Goal: Task Accomplishment & Management: Manage account settings

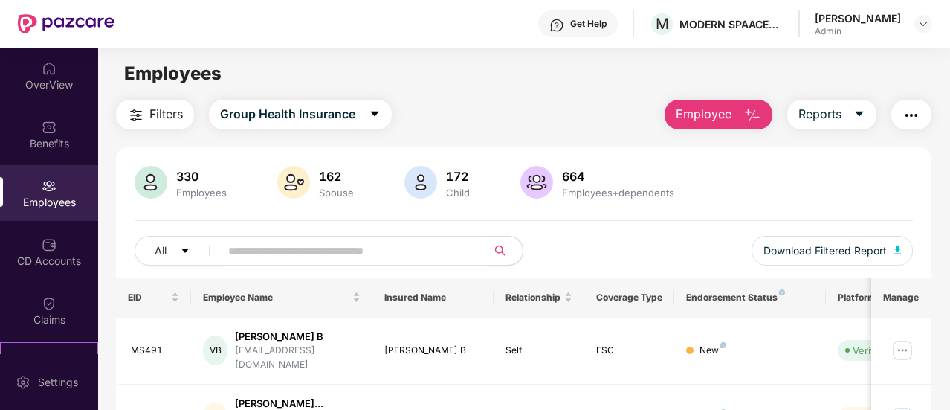
click at [370, 246] on input "text" at bounding box center [347, 250] width 239 height 22
click at [919, 115] on img "button" at bounding box center [912, 115] width 18 height 18
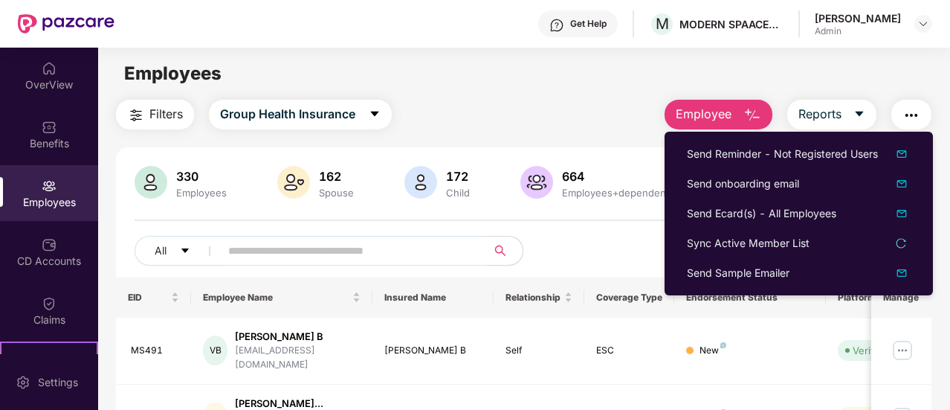
click at [351, 254] on input "text" at bounding box center [347, 250] width 239 height 22
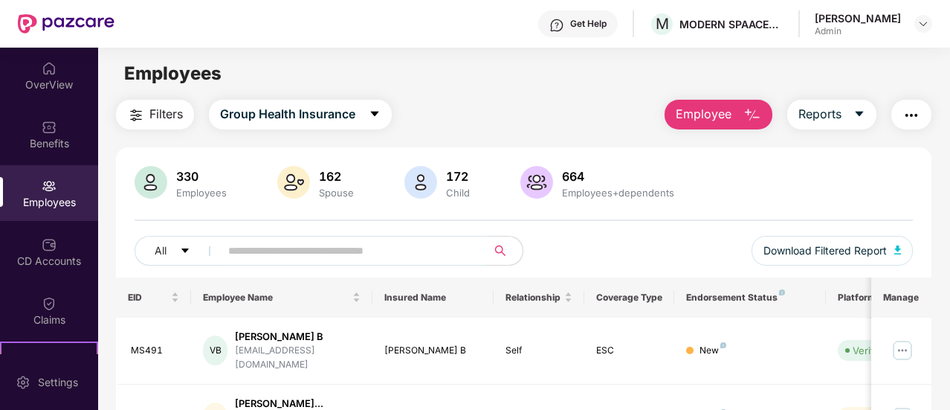
click at [334, 250] on input "text" at bounding box center [347, 250] width 239 height 22
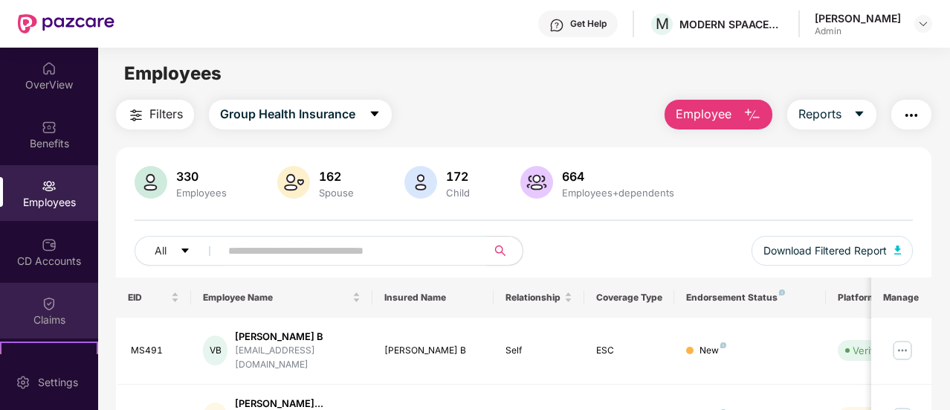
click at [54, 312] on div "Claims" at bounding box center [49, 319] width 98 height 15
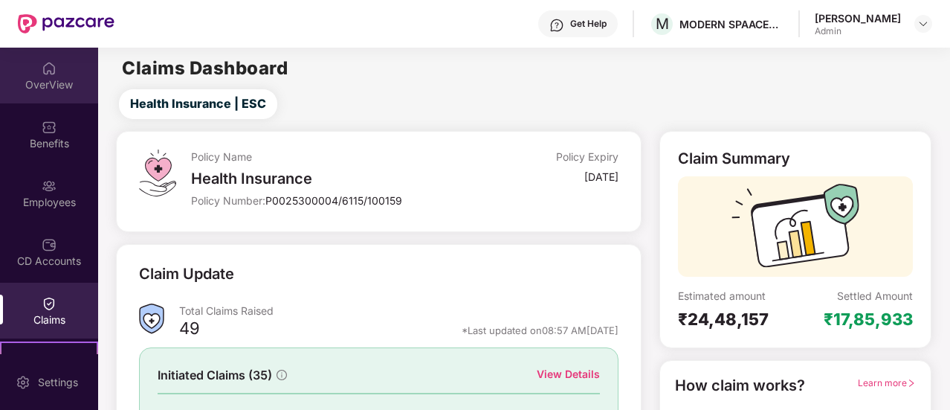
click at [67, 85] on div "OverView" at bounding box center [49, 84] width 98 height 15
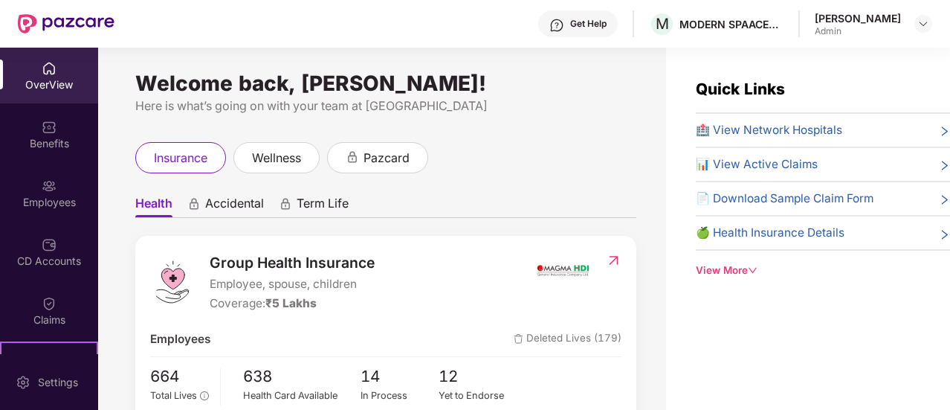
click at [759, 265] on div "View More" at bounding box center [823, 270] width 254 height 16
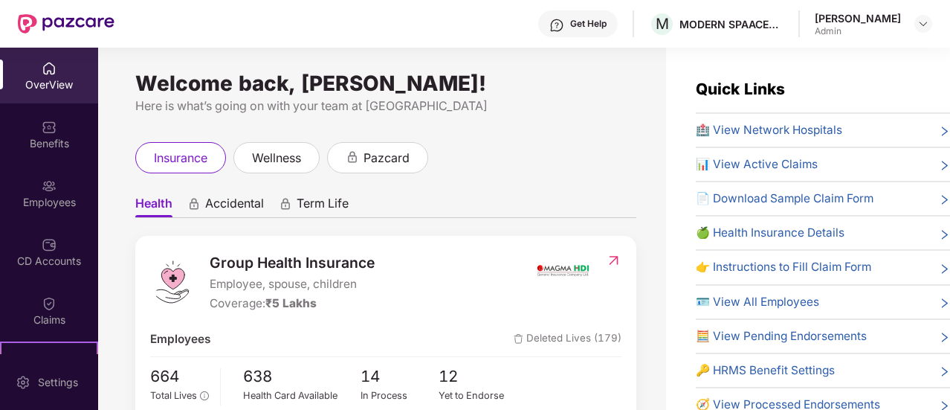
scroll to position [48, 0]
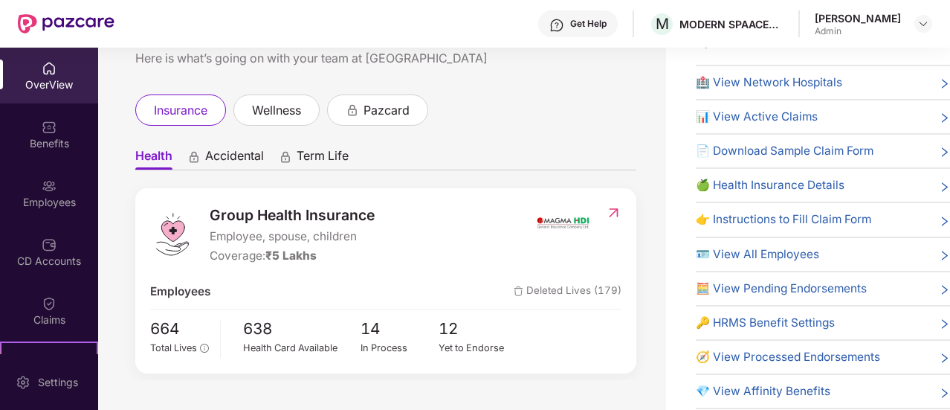
click at [773, 253] on span "🪪 View All Employees" at bounding box center [757, 254] width 123 height 18
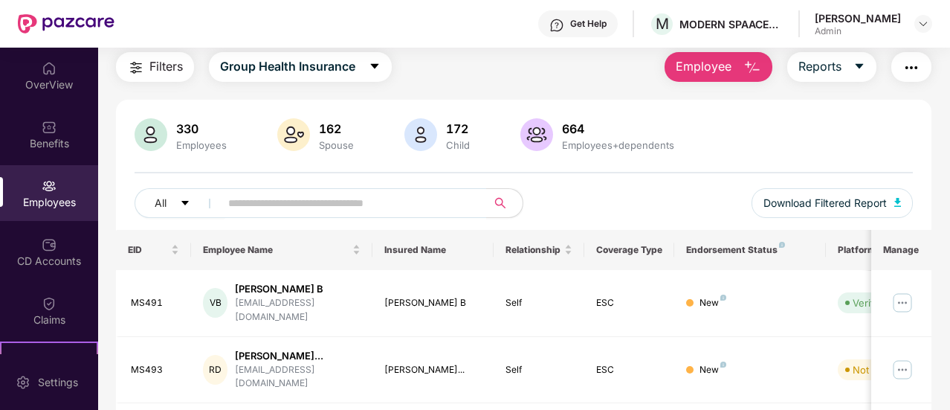
click at [919, 60] on img "button" at bounding box center [912, 68] width 18 height 18
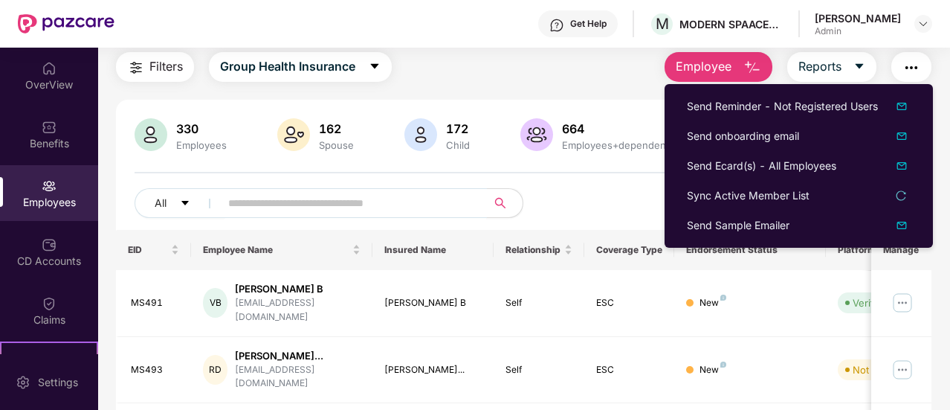
click at [323, 196] on input "text" at bounding box center [347, 203] width 239 height 22
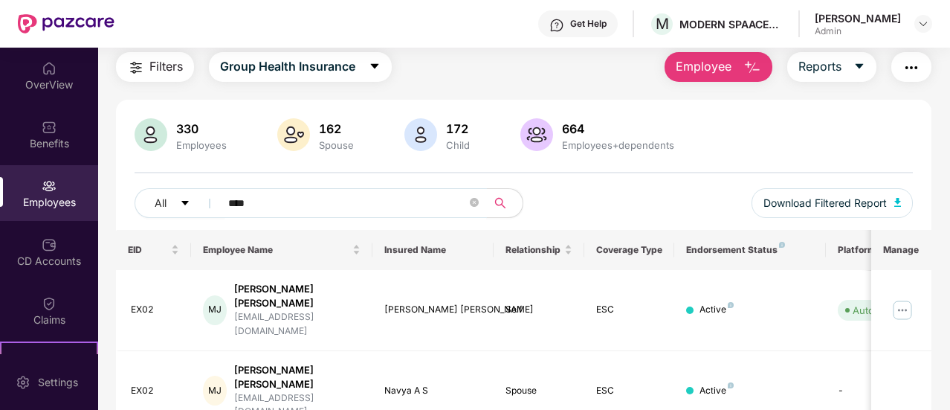
scroll to position [338, 0]
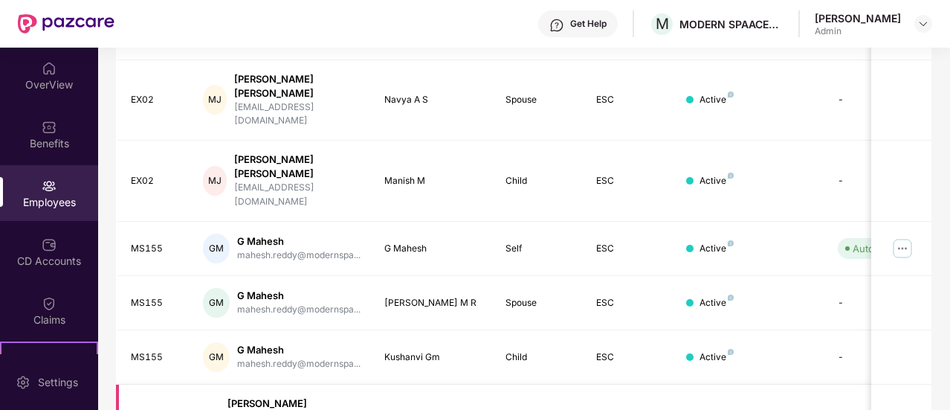
type input "****"
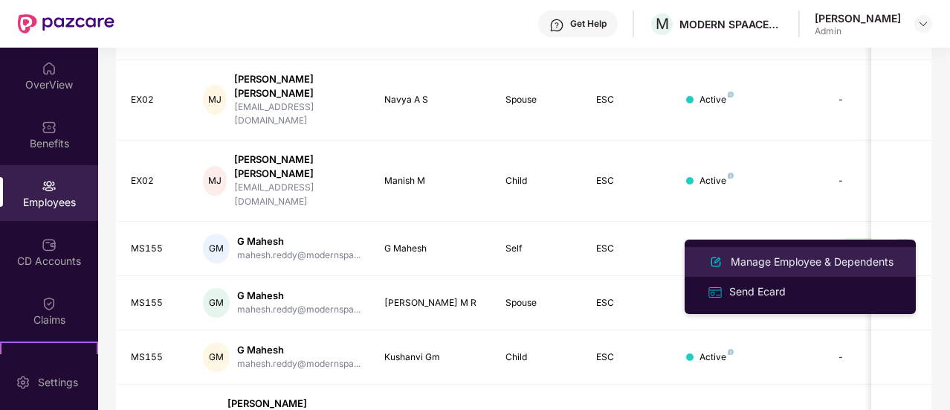
click at [843, 265] on div "Manage Employee & Dependents" at bounding box center [812, 262] width 169 height 16
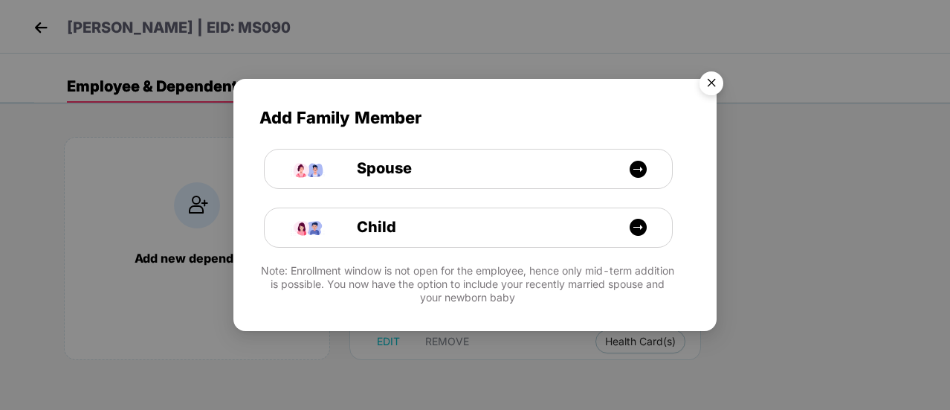
click at [711, 84] on img "Close" at bounding box center [712, 86] width 42 height 42
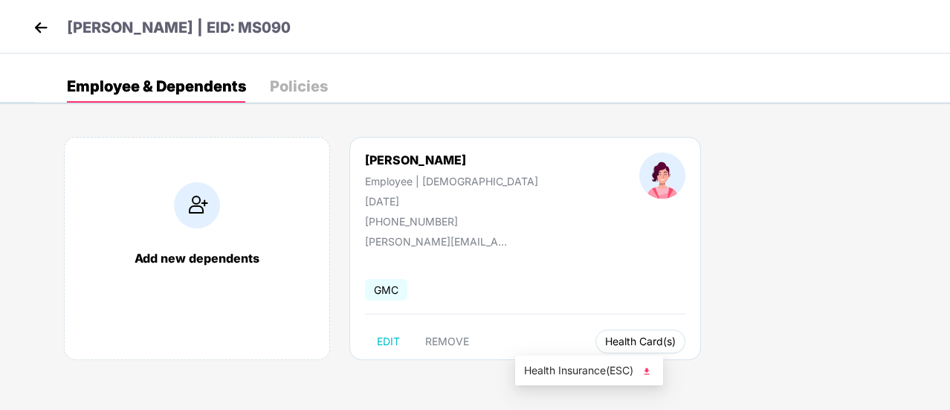
click at [605, 341] on span "Health Card(s)" at bounding box center [640, 341] width 71 height 7
click at [646, 367] on img at bounding box center [646, 371] width 15 height 15
click at [43, 29] on img at bounding box center [41, 27] width 22 height 22
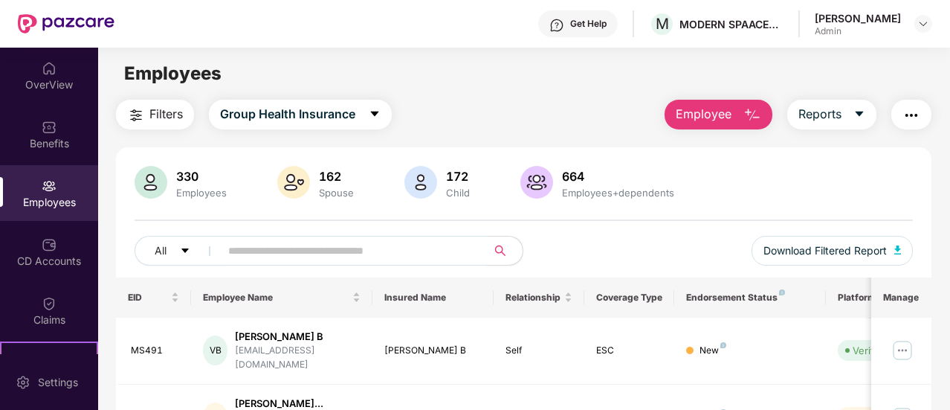
click at [317, 261] on input "text" at bounding box center [347, 250] width 239 height 22
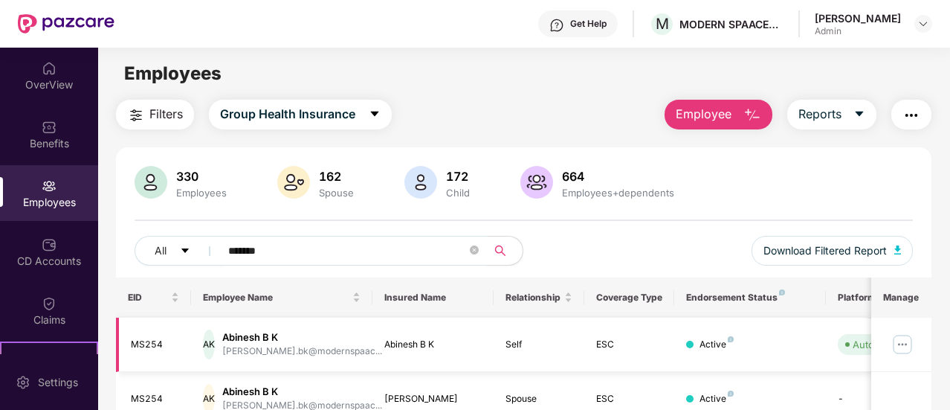
type input "*******"
click at [904, 348] on img at bounding box center [903, 344] width 24 height 24
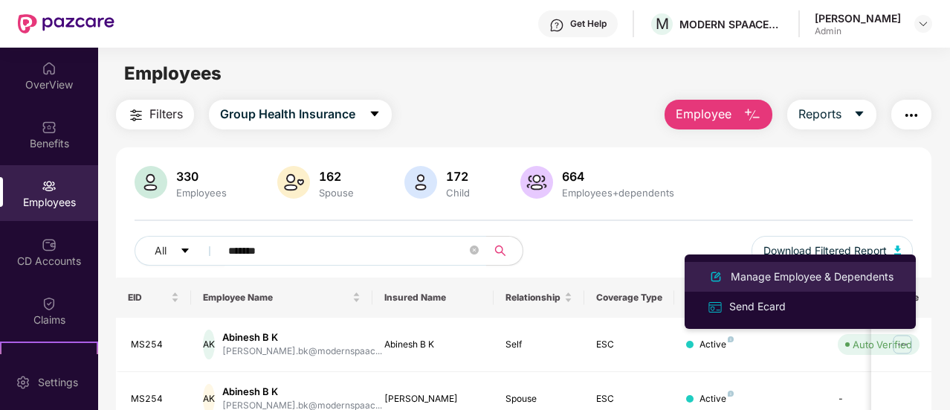
click at [851, 271] on div "Manage Employee & Dependents" at bounding box center [812, 276] width 169 height 16
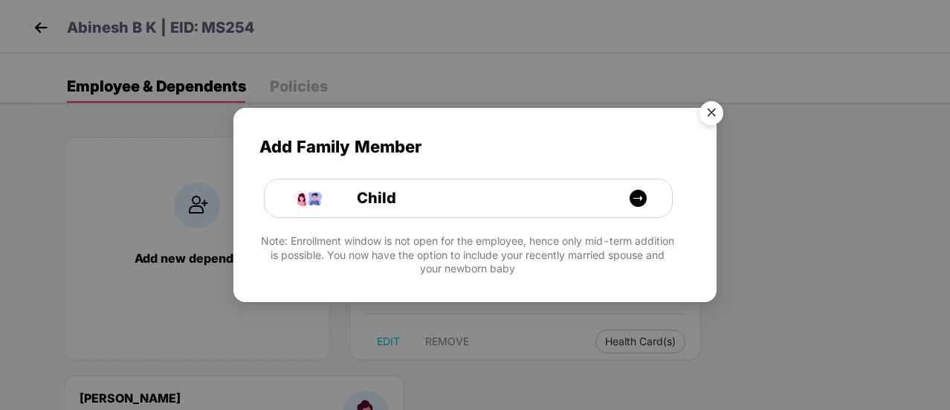
click at [706, 117] on img "Close" at bounding box center [712, 115] width 42 height 42
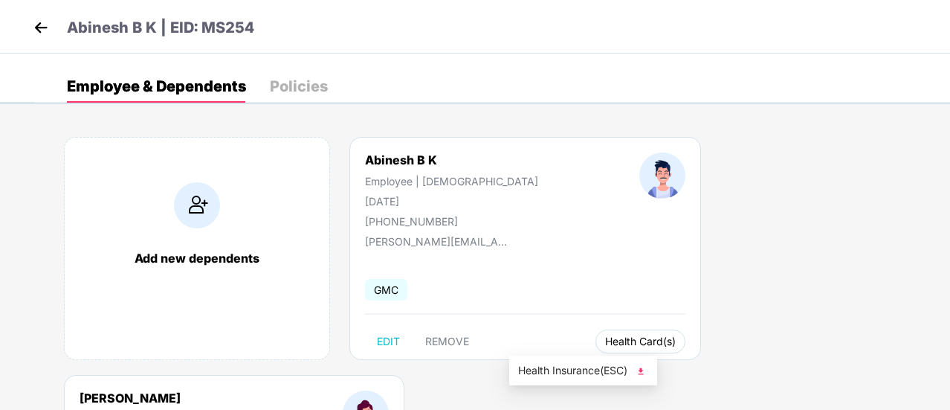
click at [605, 344] on span "Health Card(s)" at bounding box center [640, 341] width 71 height 7
click at [642, 373] on img at bounding box center [640, 371] width 15 height 15
click at [42, 28] on img at bounding box center [41, 27] width 22 height 22
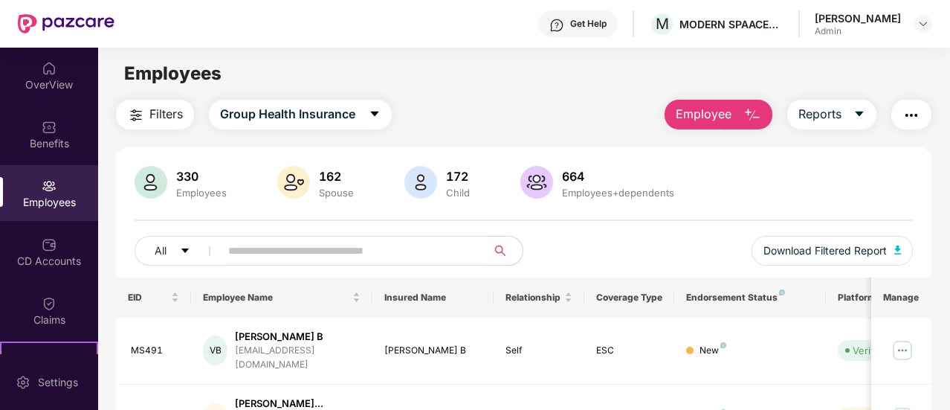
click at [312, 252] on input "text" at bounding box center [347, 250] width 239 height 22
type input "*****"
click at [900, 340] on img at bounding box center [903, 350] width 24 height 24
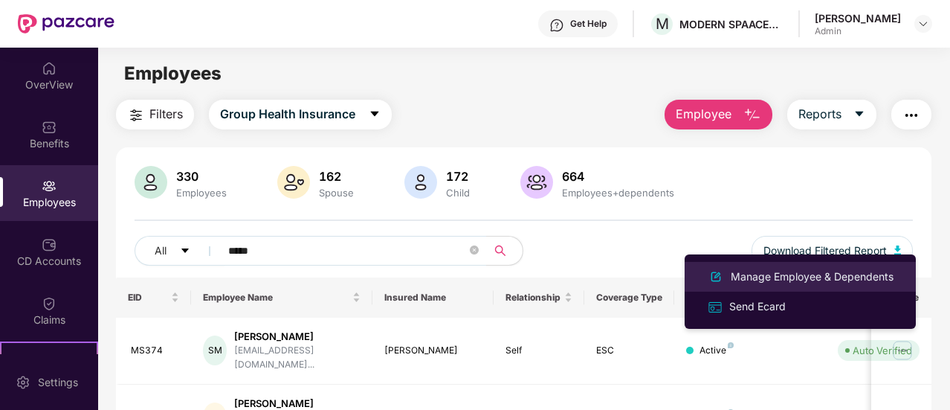
click at [811, 277] on div "Manage Employee & Dependents" at bounding box center [812, 276] width 169 height 16
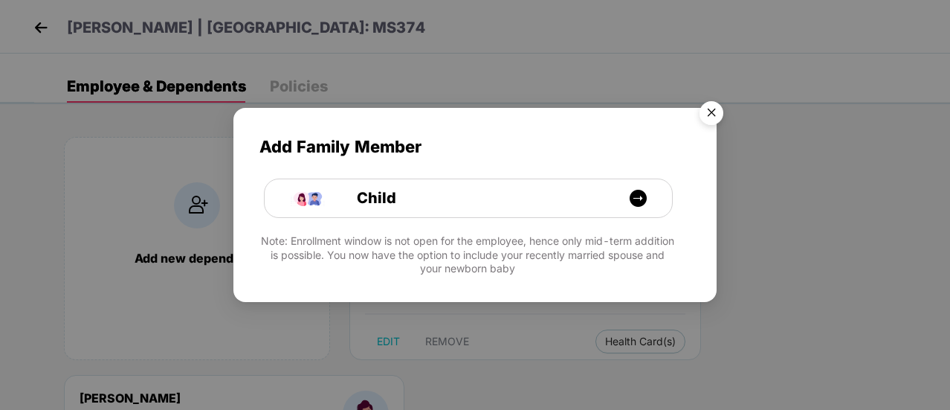
click at [717, 115] on img "Close" at bounding box center [712, 115] width 42 height 42
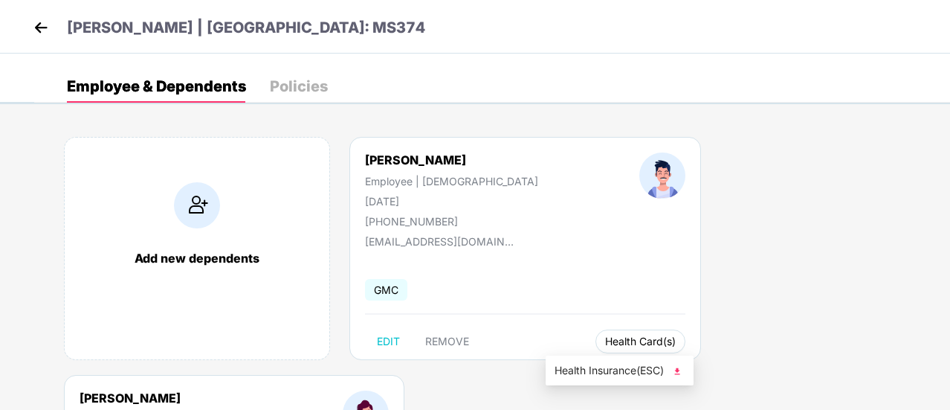
click at [605, 343] on span "Health Card(s)" at bounding box center [640, 341] width 71 height 7
click at [683, 374] on img at bounding box center [677, 371] width 15 height 15
